Goal: Contribute content

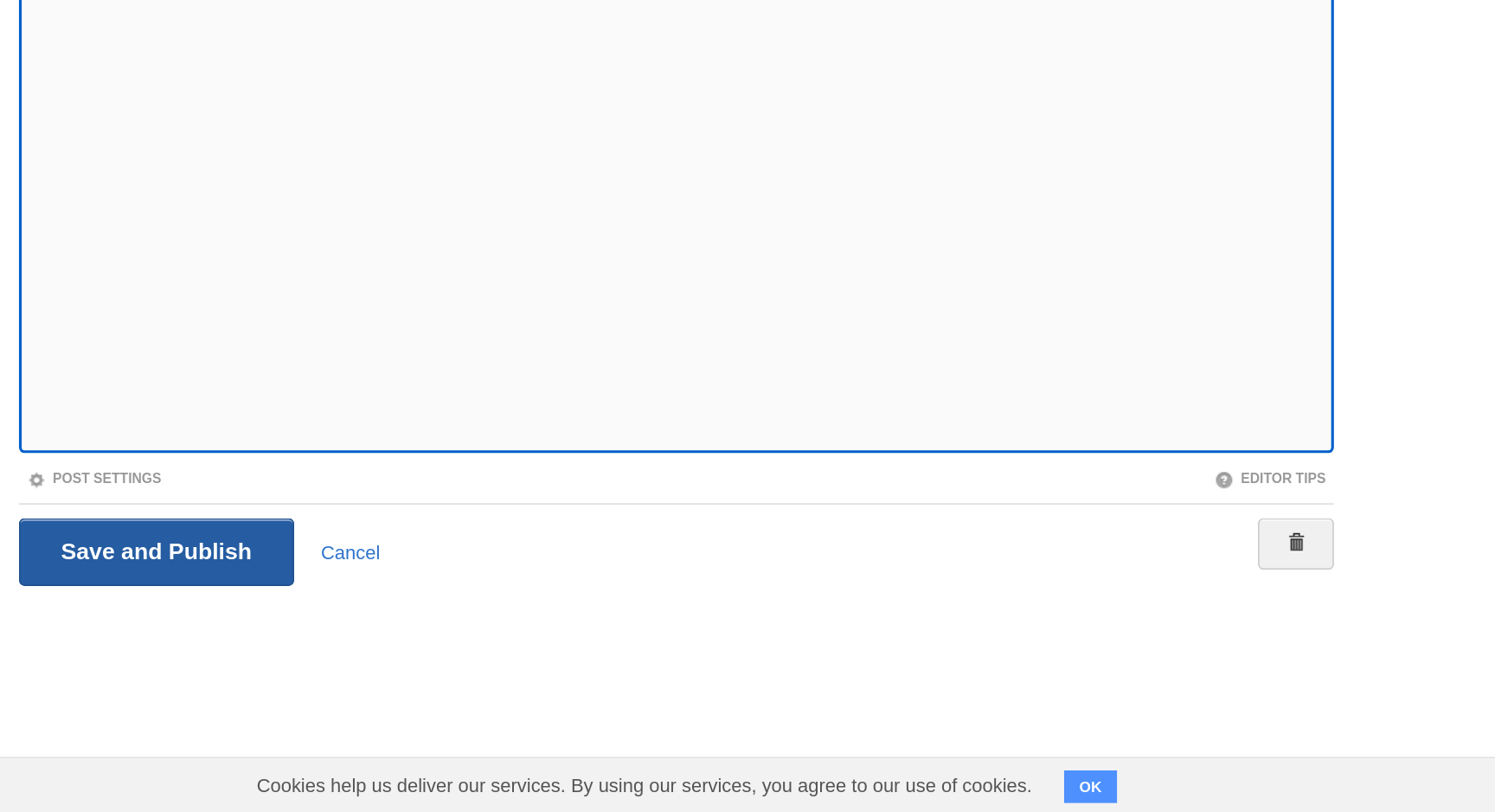
click at [463, 638] on input "Save and Publish" at bounding box center [416, 645] width 176 height 43
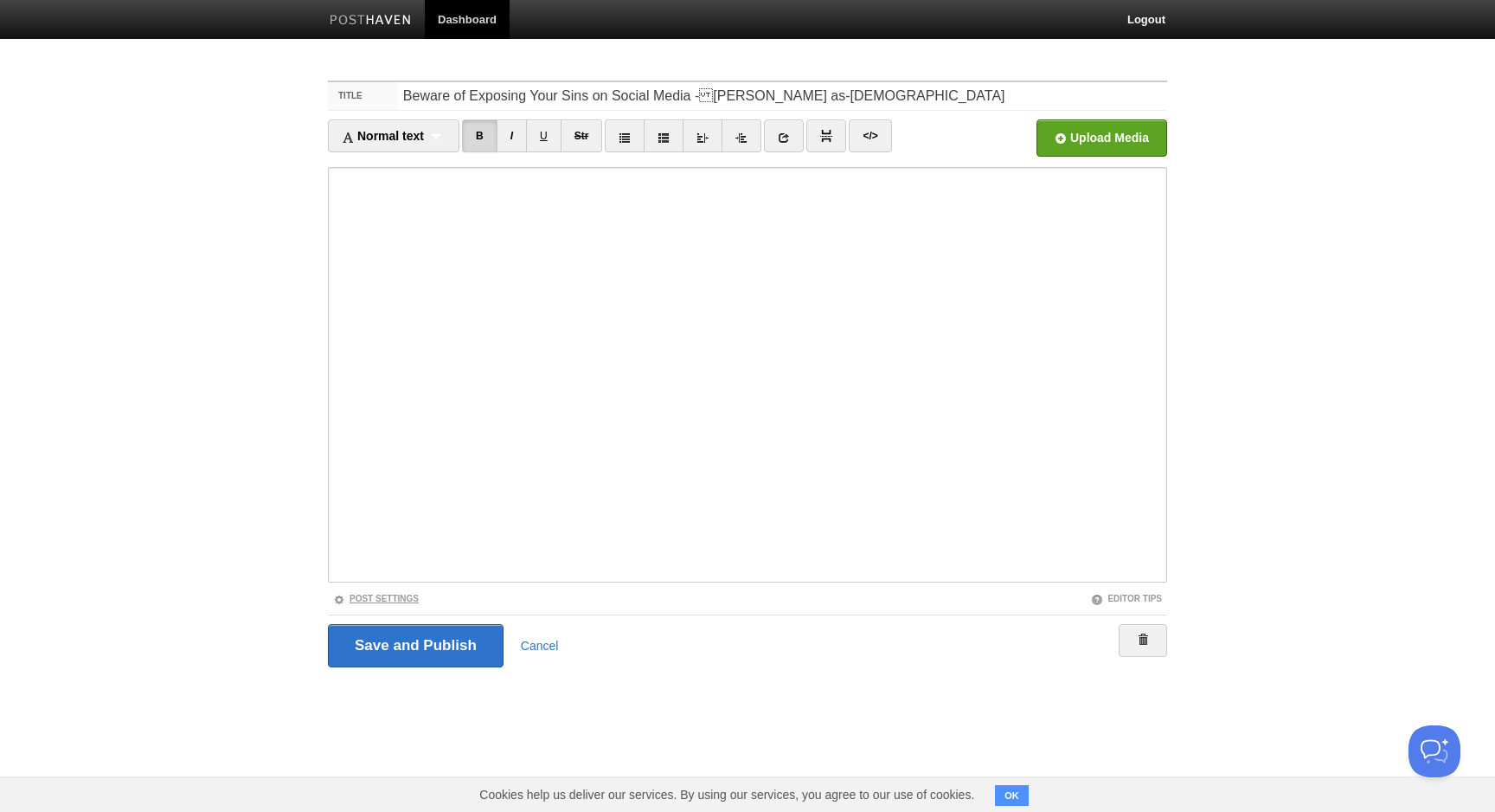
click at [410, 602] on link "Post Settings" at bounding box center [376, 598] width 86 height 10
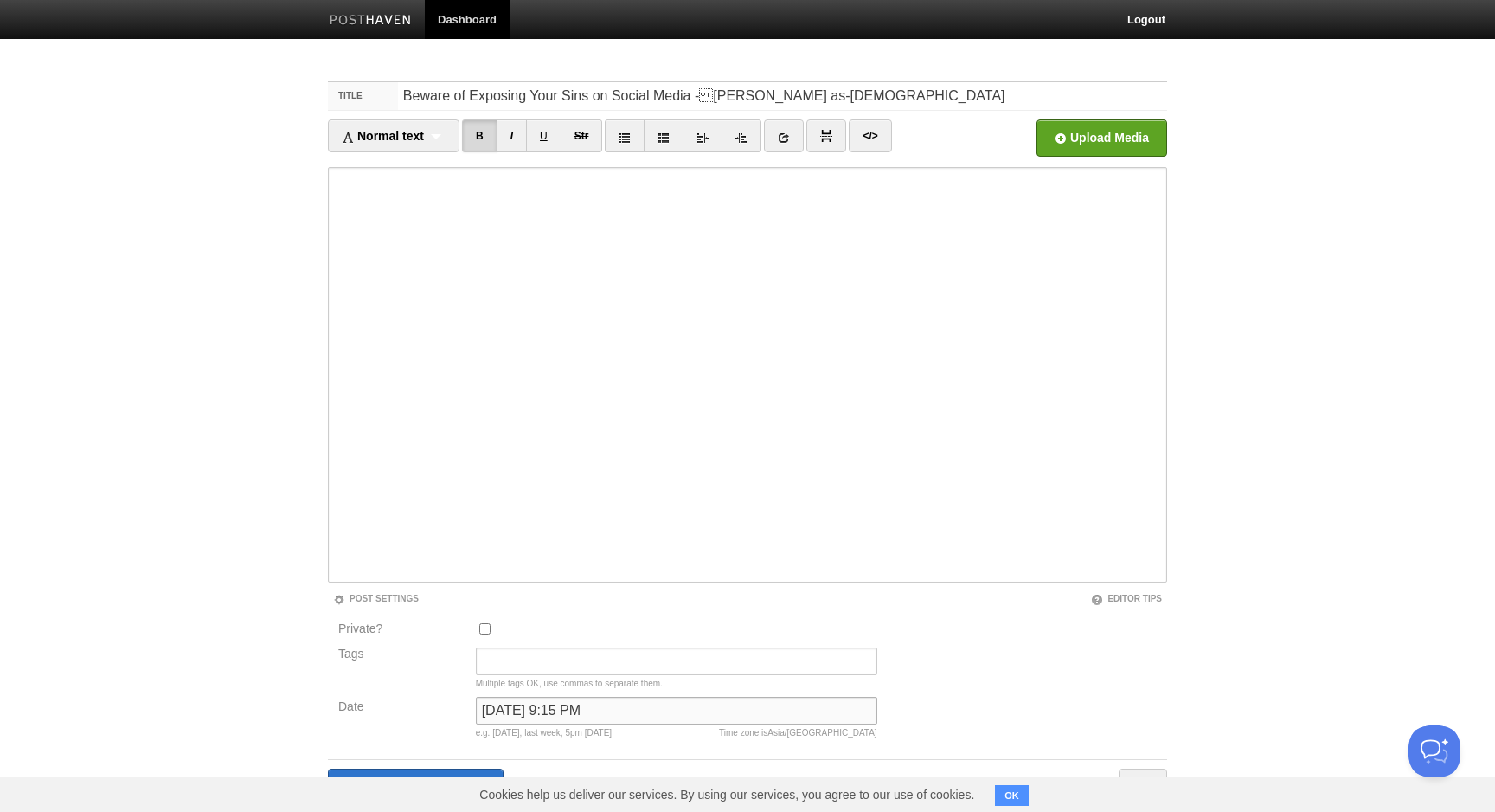
click at [542, 718] on input "October 2, 2024 at 9:15 PM" at bounding box center [676, 710] width 401 height 28
type input "n"
type input "m"
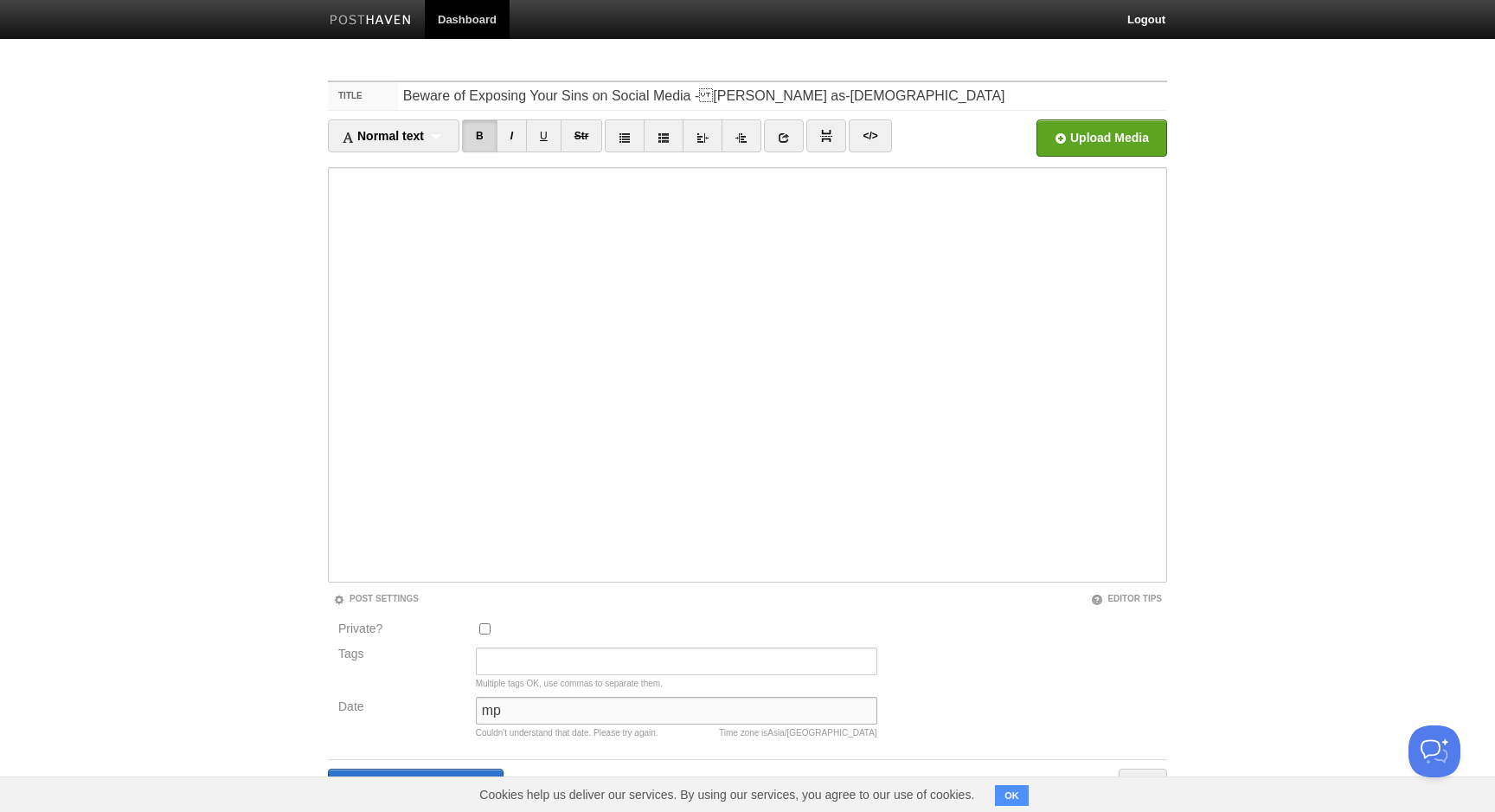
type input "m"
type input "now"
click at [328, 768] on input "Save and Publish" at bounding box center [416, 789] width 176 height 43
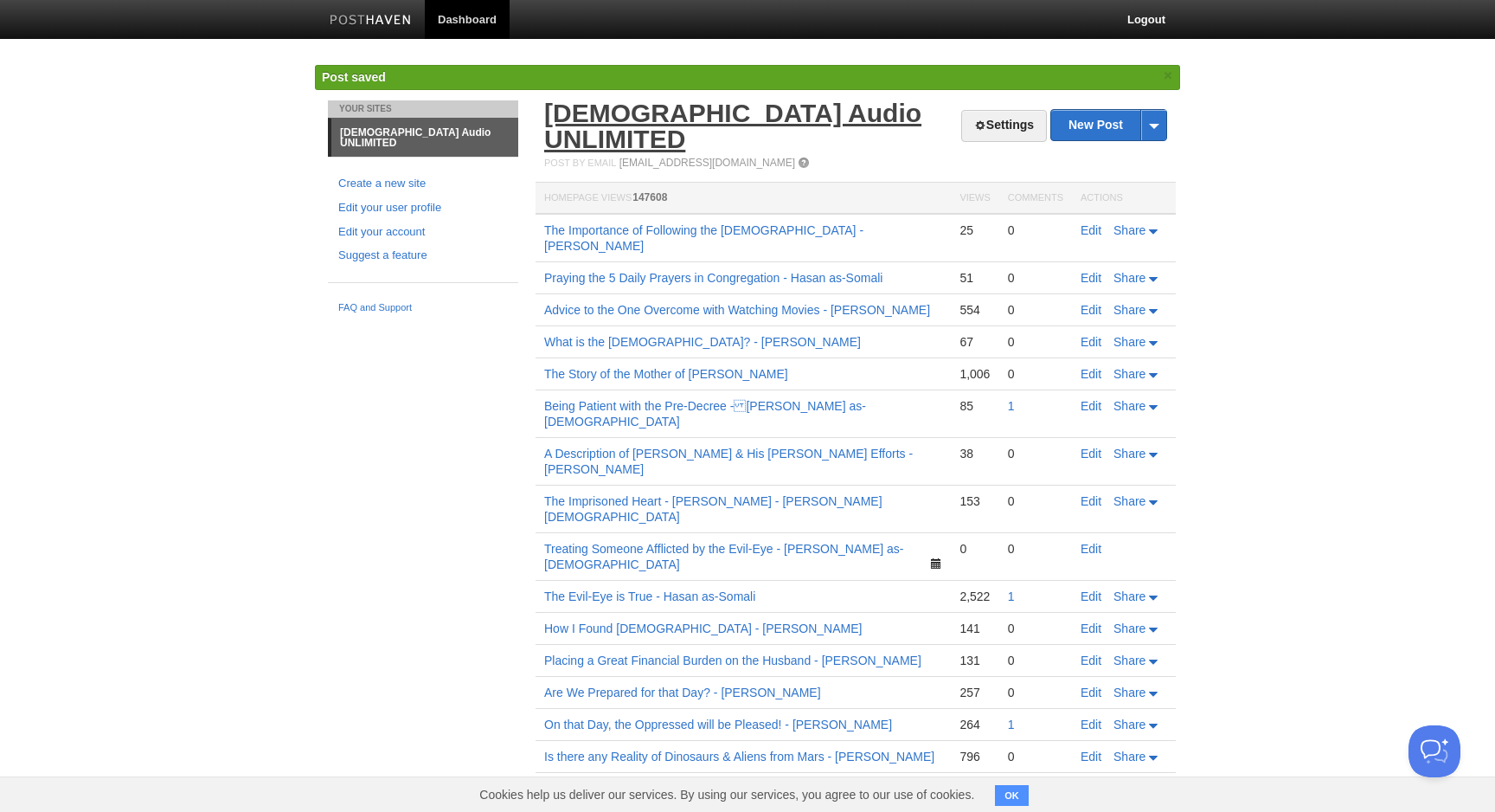
click at [774, 114] on link "[DEMOGRAPHIC_DATA] Audio UNLIMITED" at bounding box center [733, 125] width 377 height 54
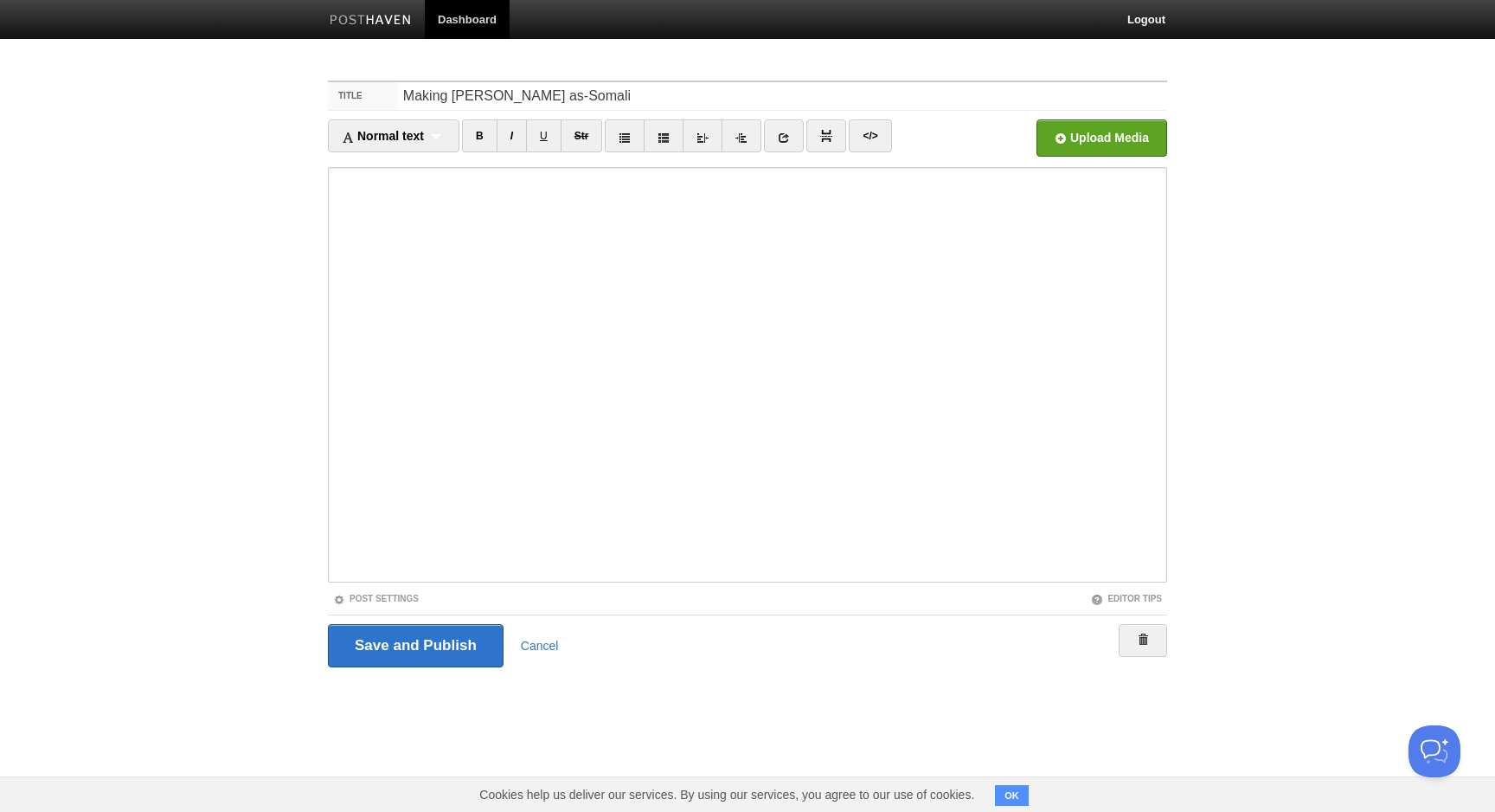
click at [330, 478] on iframe at bounding box center [747, 374] width 840 height 416
click at [329, 470] on iframe at bounding box center [747, 374] width 840 height 416
click at [403, 599] on link "Post Settings" at bounding box center [376, 598] width 86 height 10
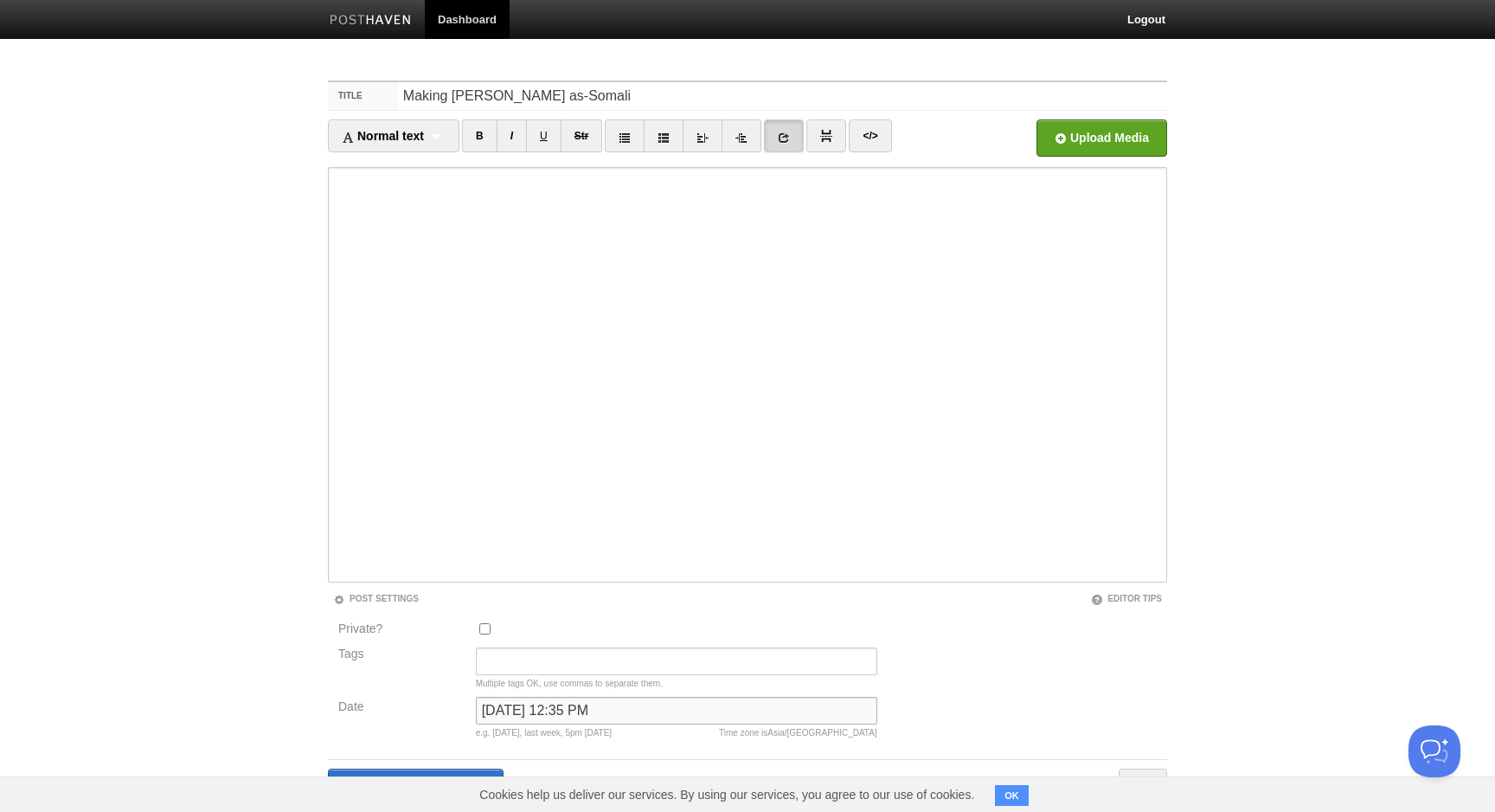
click at [617, 703] on input "October 1, 2024 at 12:35 PM" at bounding box center [676, 710] width 401 height 28
type input "now"
click at [328, 768] on input "Save and Publish" at bounding box center [416, 789] width 176 height 43
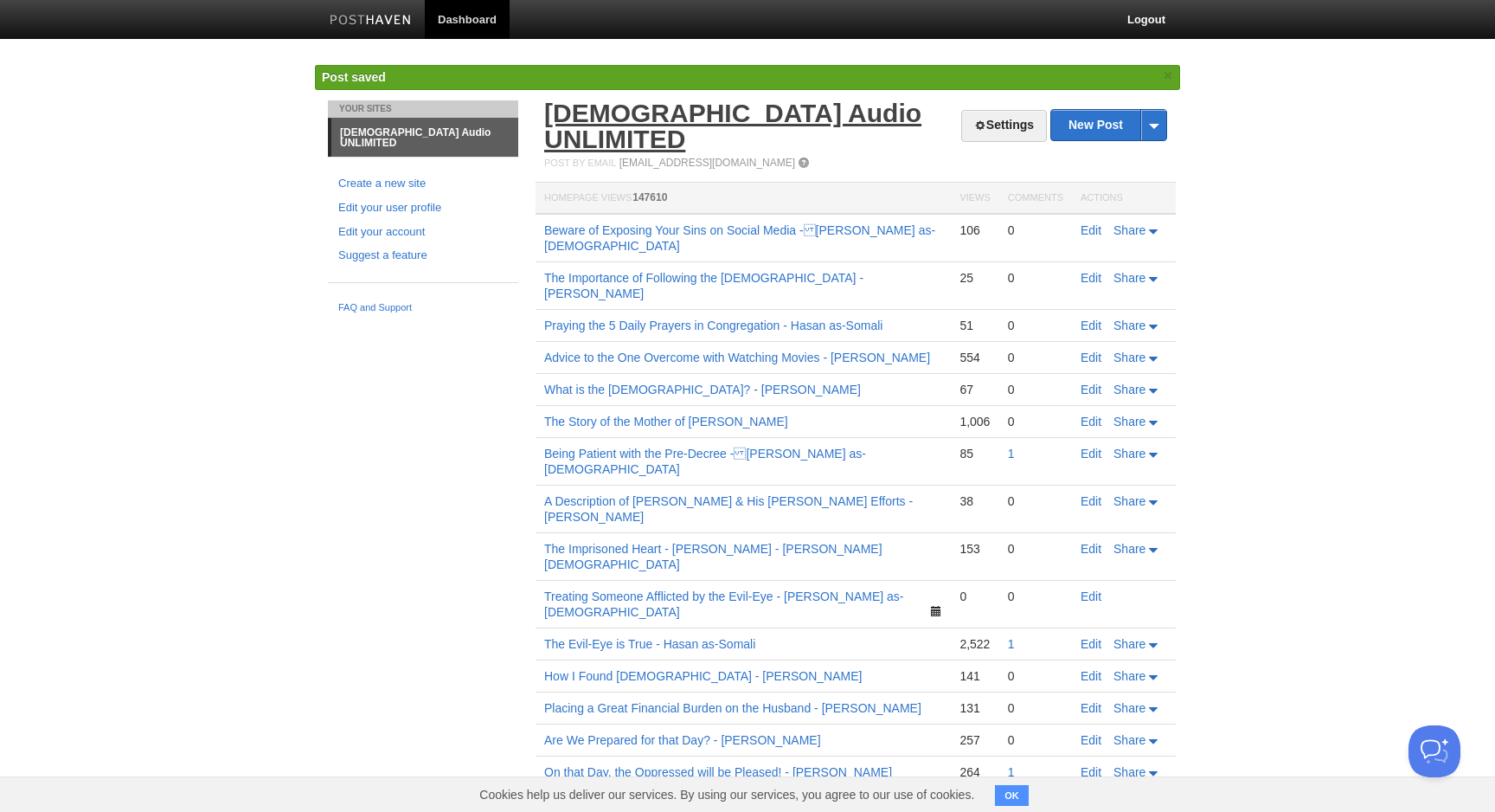
click at [724, 111] on link "[DEMOGRAPHIC_DATA] Audio UNLIMITED" at bounding box center [733, 125] width 377 height 54
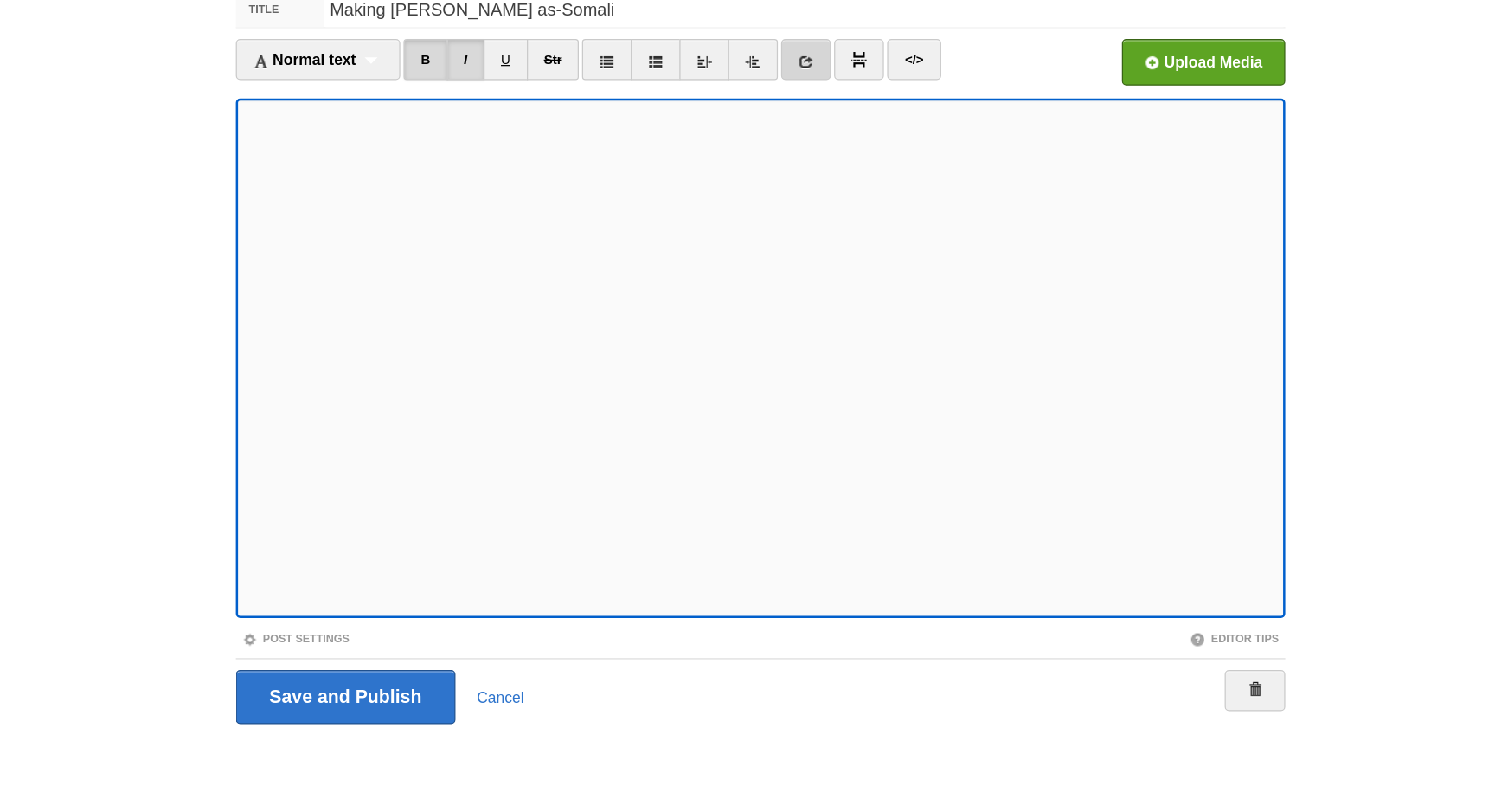
click at [790, 137] on icon at bounding box center [783, 138] width 12 height 12
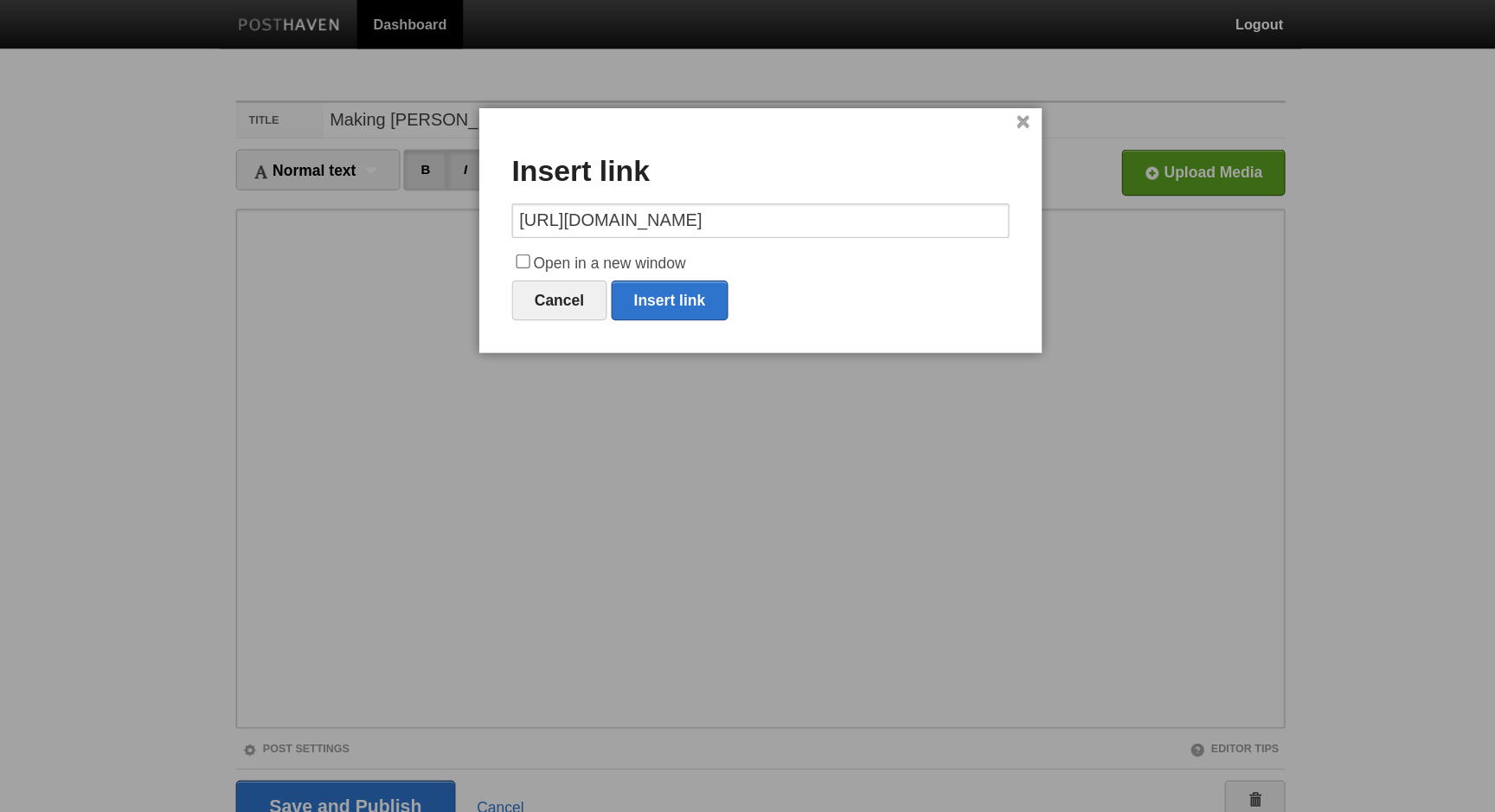
type input "[URL][DOMAIN_NAME]"
click at [654, 208] on label "Open in a new window" at bounding box center [747, 211] width 398 height 21
click at [564, 208] on input "Open in a new window" at bounding box center [558, 209] width 11 height 11
checkbox input "true"
click at [679, 239] on link "Insert link" at bounding box center [675, 241] width 94 height 32
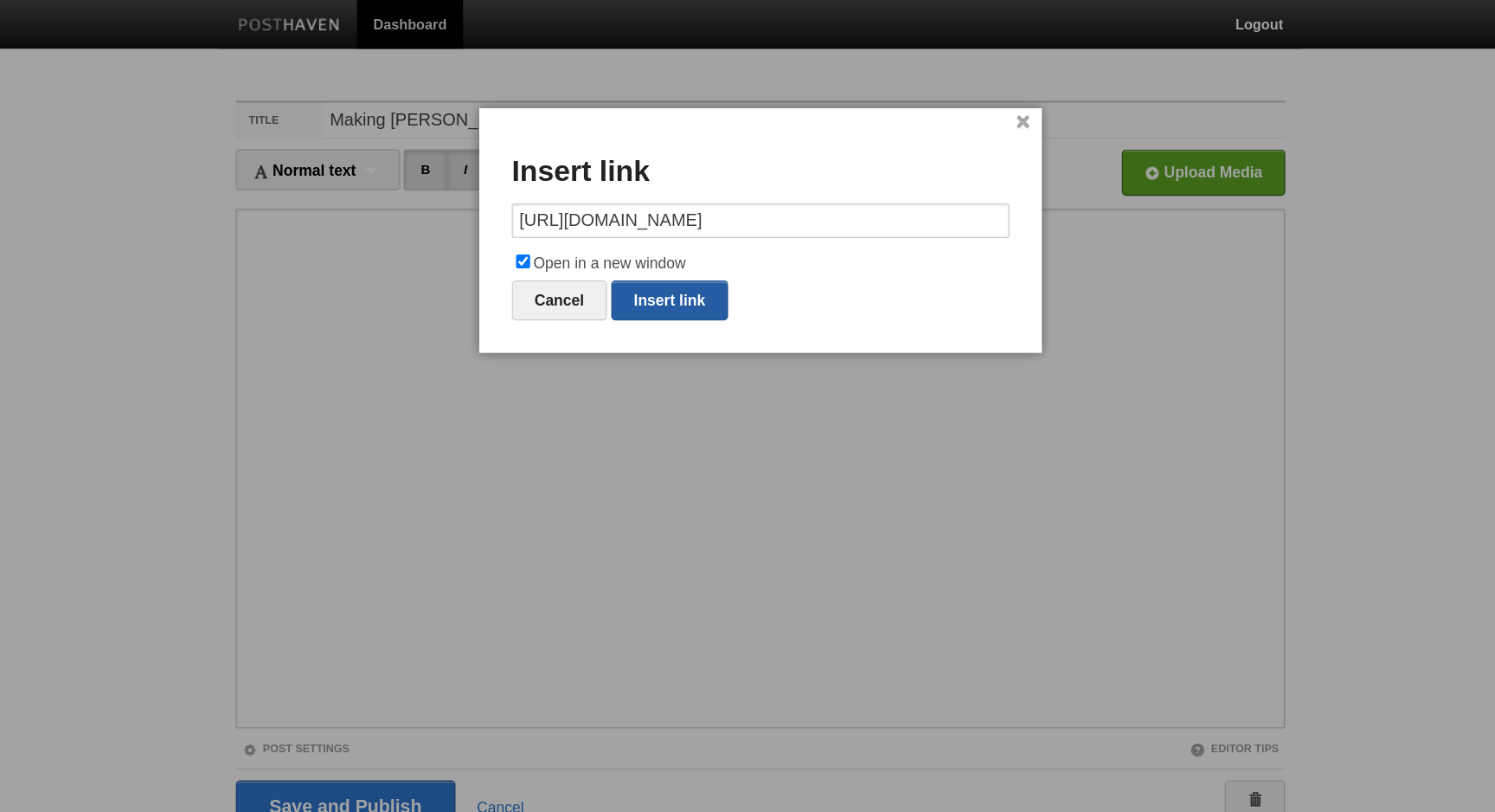
type input "https://"
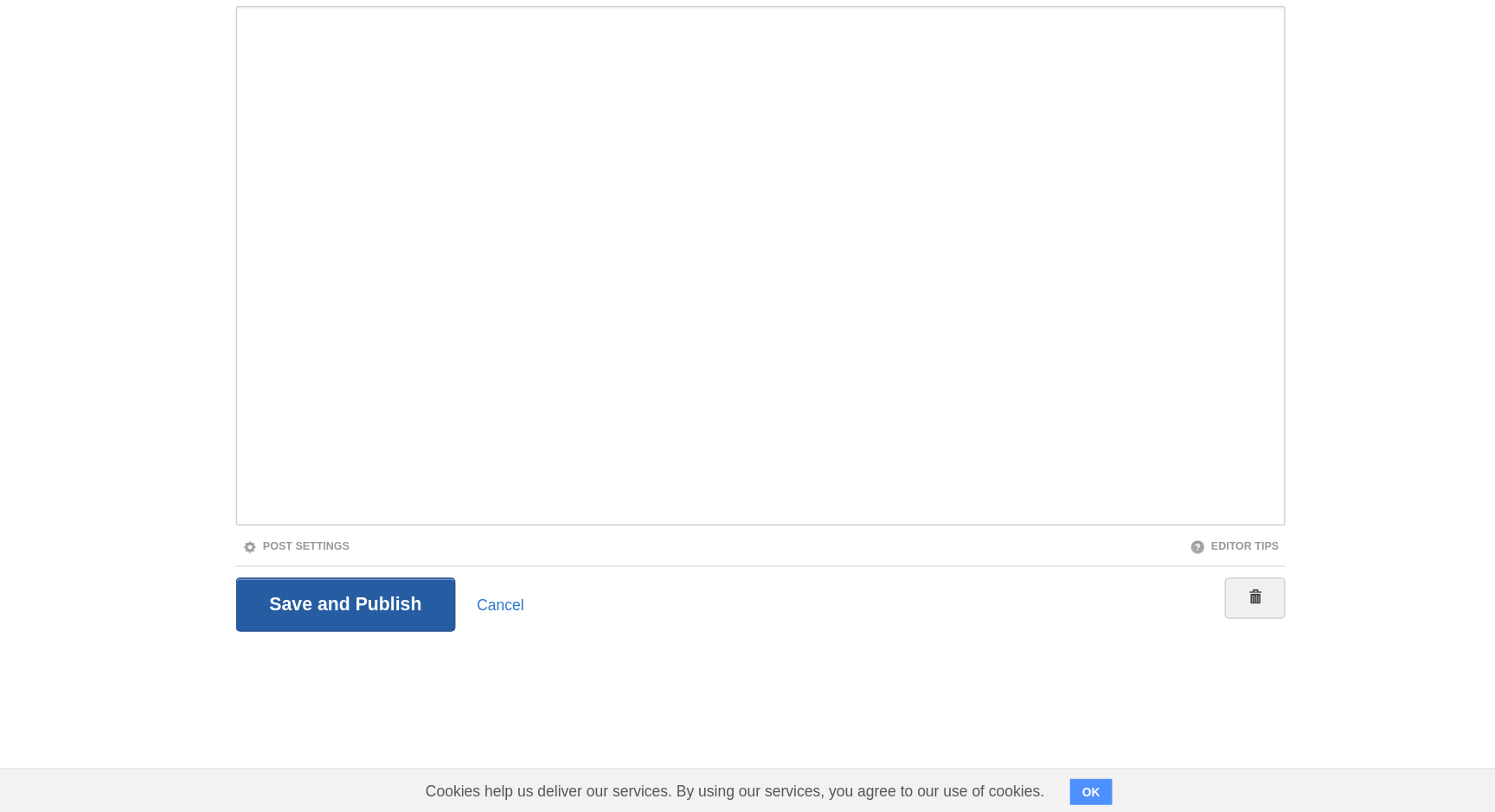
click at [429, 651] on input "Save and Publish" at bounding box center [416, 645] width 176 height 43
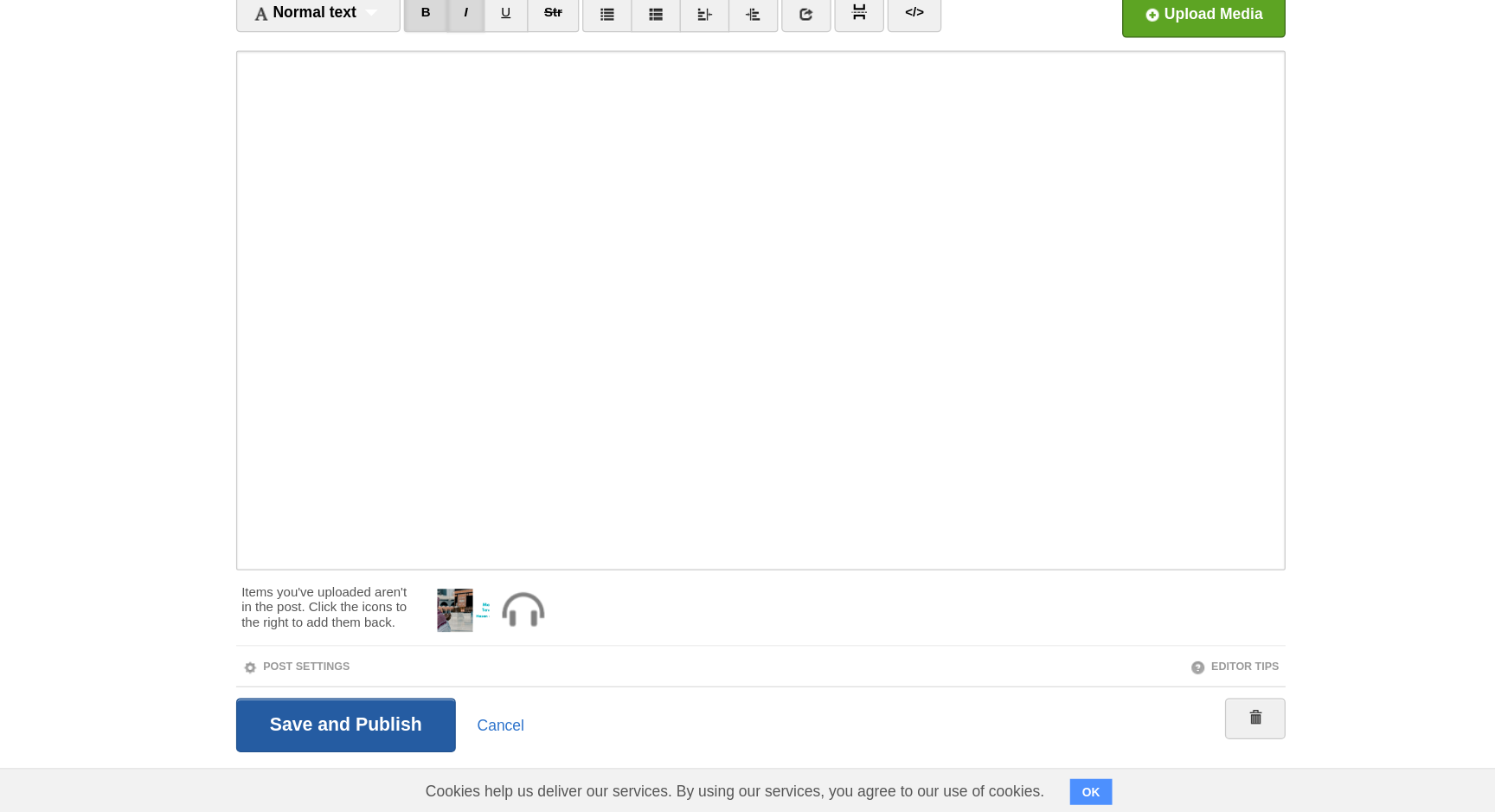
scroll to position [15, 0]
